Goal: Task Accomplishment & Management: Manage account settings

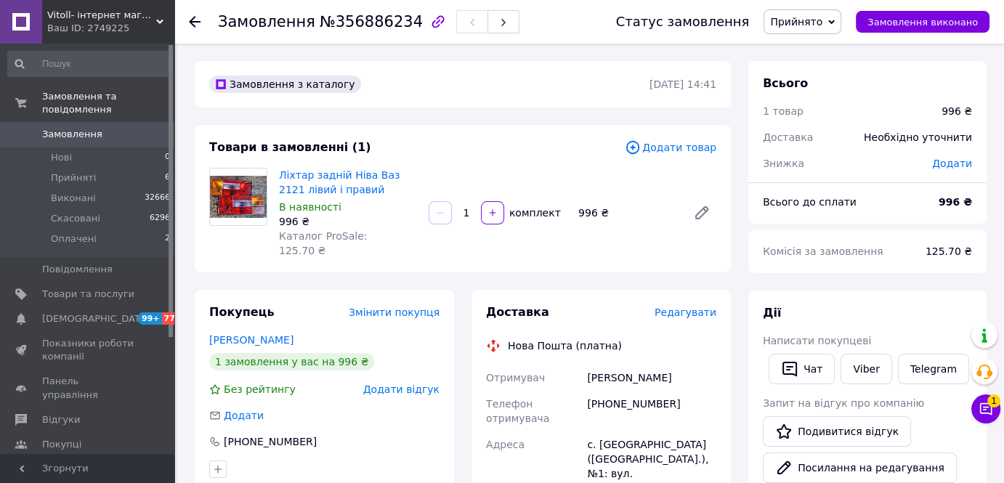
click at [77, 128] on span "Замовлення" at bounding box center [72, 134] width 60 height 13
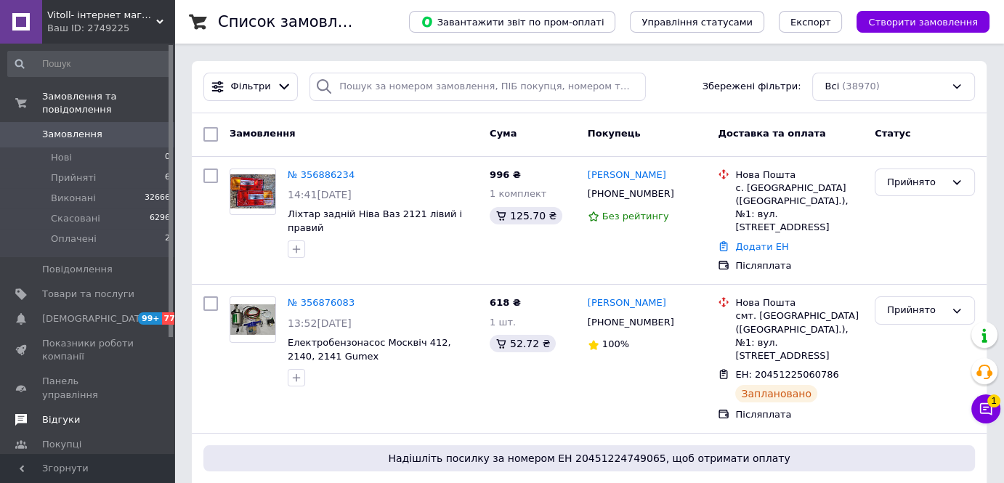
click at [108, 413] on span "Відгуки" at bounding box center [88, 419] width 92 height 13
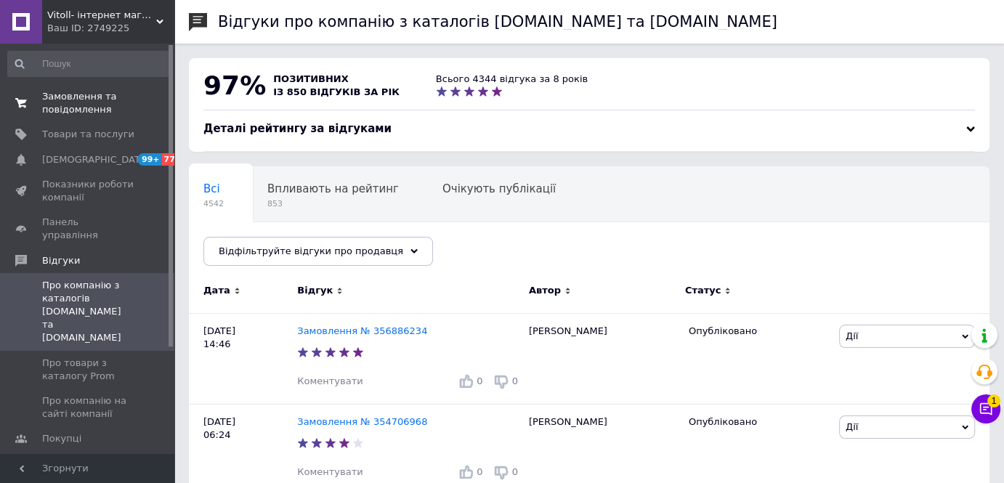
click at [75, 110] on span "Замовлення та повідомлення" at bounding box center [88, 103] width 92 height 26
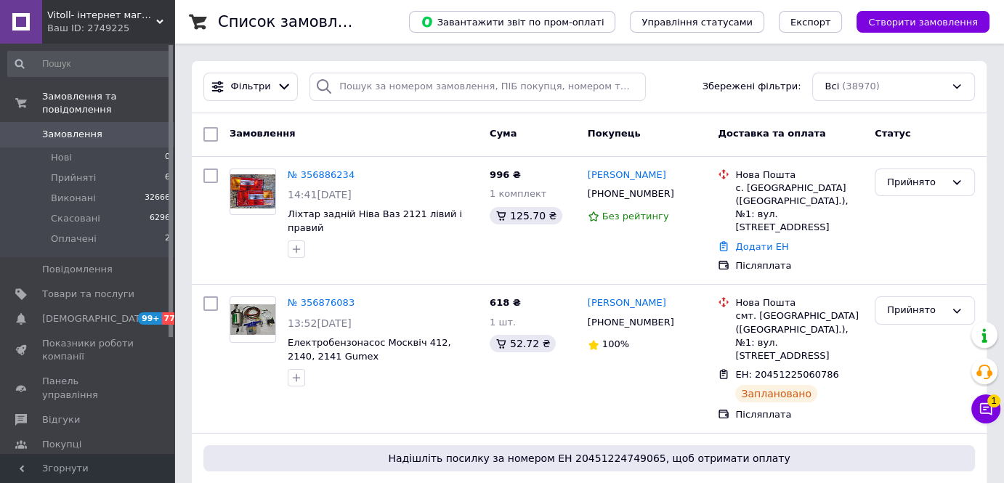
click at [110, 128] on span "Замовлення" at bounding box center [88, 134] width 92 height 13
click at [77, 173] on li "Прийняті 6" at bounding box center [89, 178] width 179 height 20
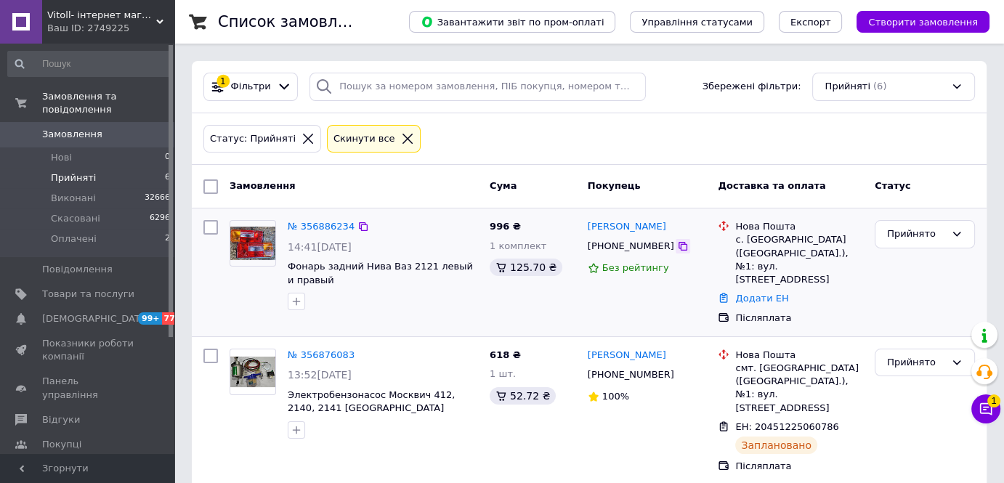
click at [677, 246] on icon at bounding box center [683, 246] width 12 height 12
click at [651, 231] on link "[PERSON_NAME]" at bounding box center [627, 227] width 78 height 14
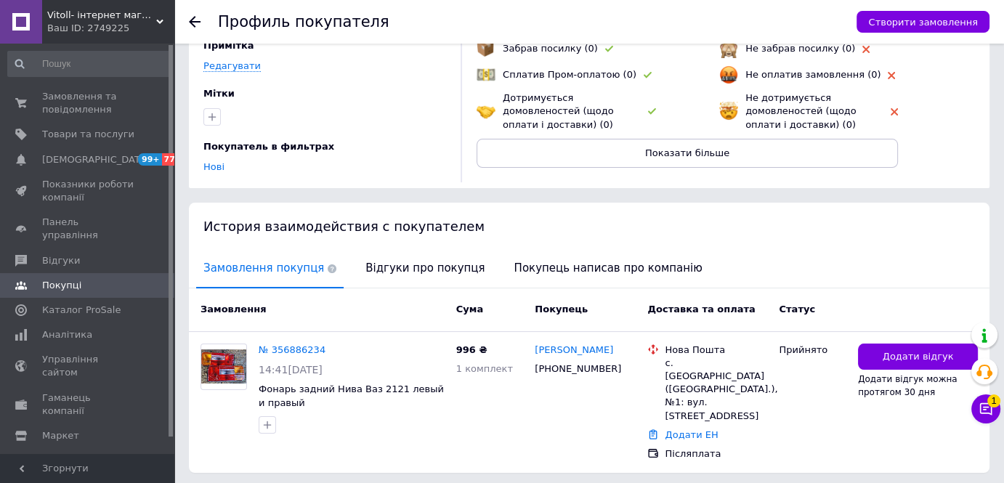
scroll to position [148, 0]
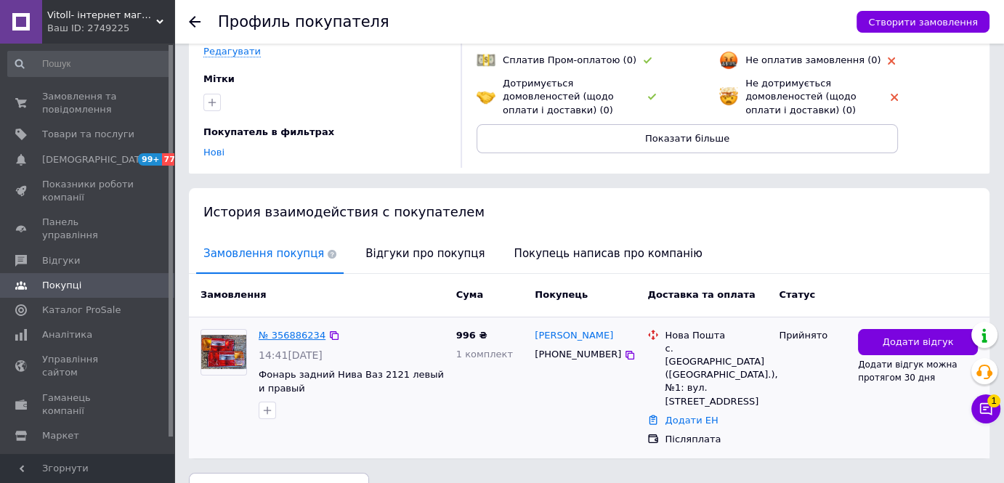
click at [290, 334] on link "№ 356886234" at bounding box center [292, 335] width 67 height 11
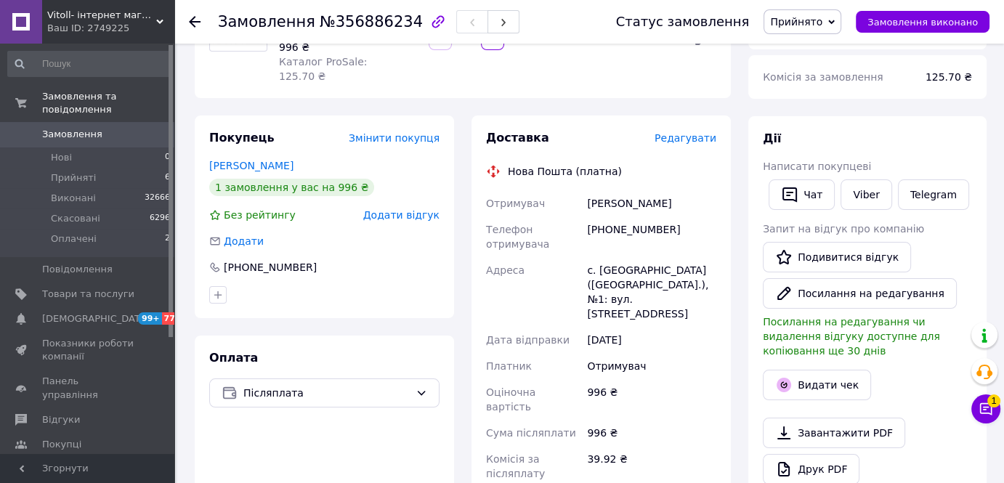
scroll to position [198, 0]
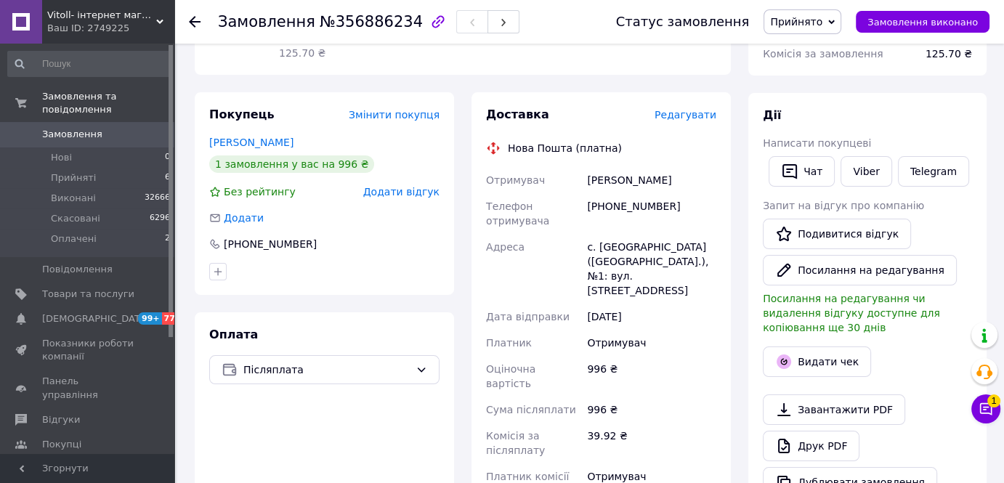
paste input "20451225161036"
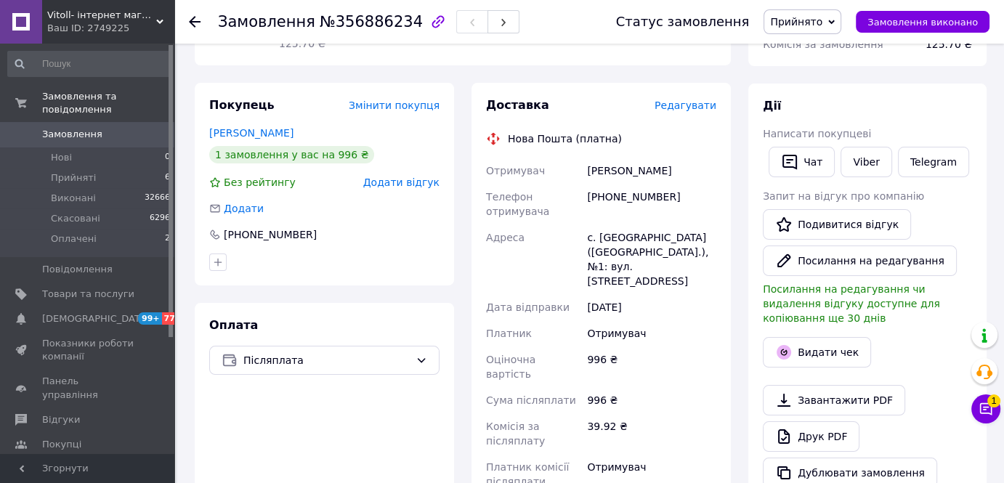
scroll to position [264, 0]
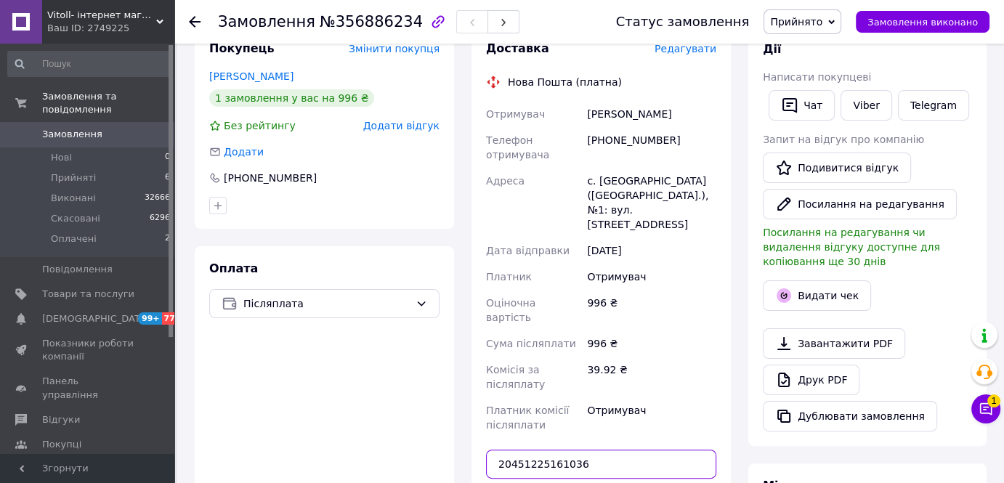
type input "20451225161036"
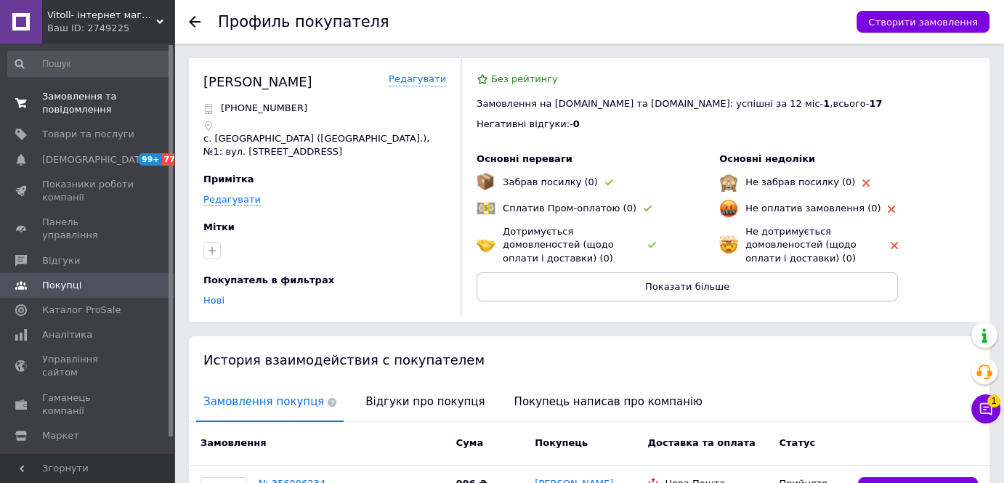
click at [88, 116] on link "Замовлення та повідомлення 0 0" at bounding box center [89, 103] width 179 height 38
